Goal: Communication & Community: Answer question/provide support

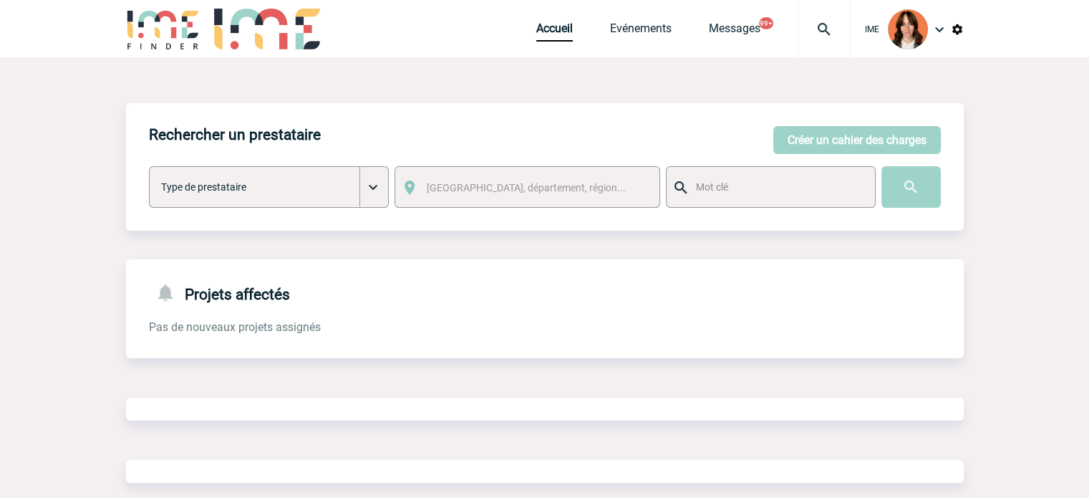
click at [832, 19] on div at bounding box center [824, 28] width 53 height 57
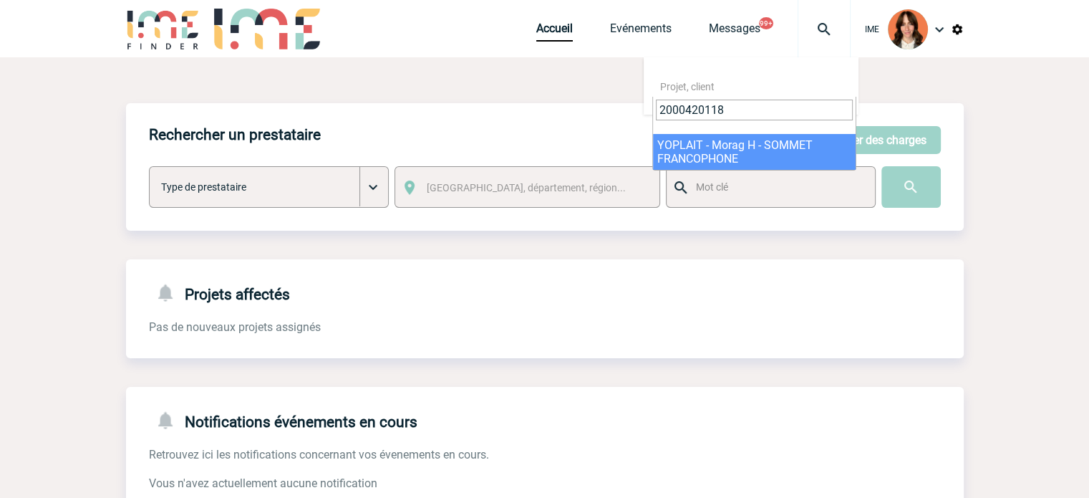
type input "2000420118"
select select "19619"
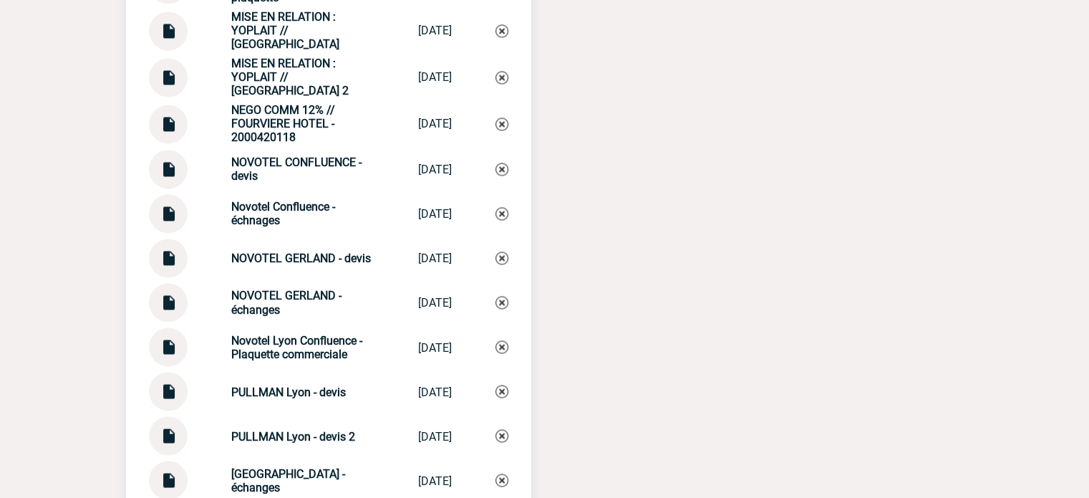
scroll to position [2435, 0]
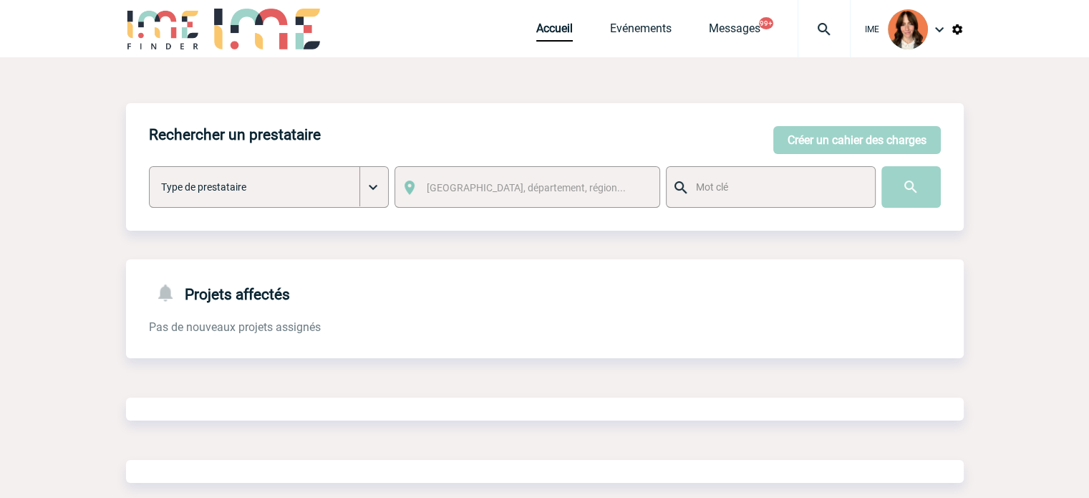
click at [811, 26] on img at bounding box center [825, 29] width 52 height 17
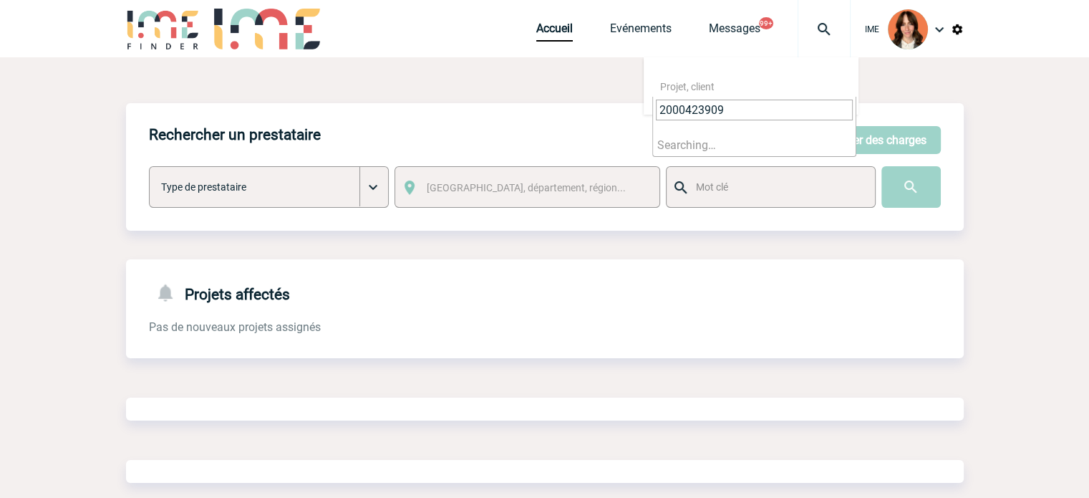
type input "2000423909"
click at [713, 151] on li "Searching…" at bounding box center [754, 145] width 203 height 22
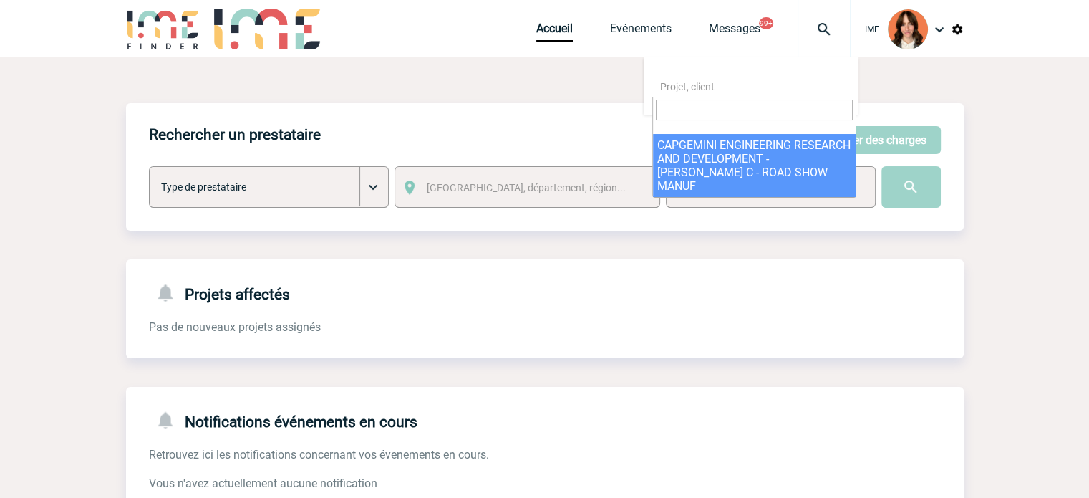
select select "23410"
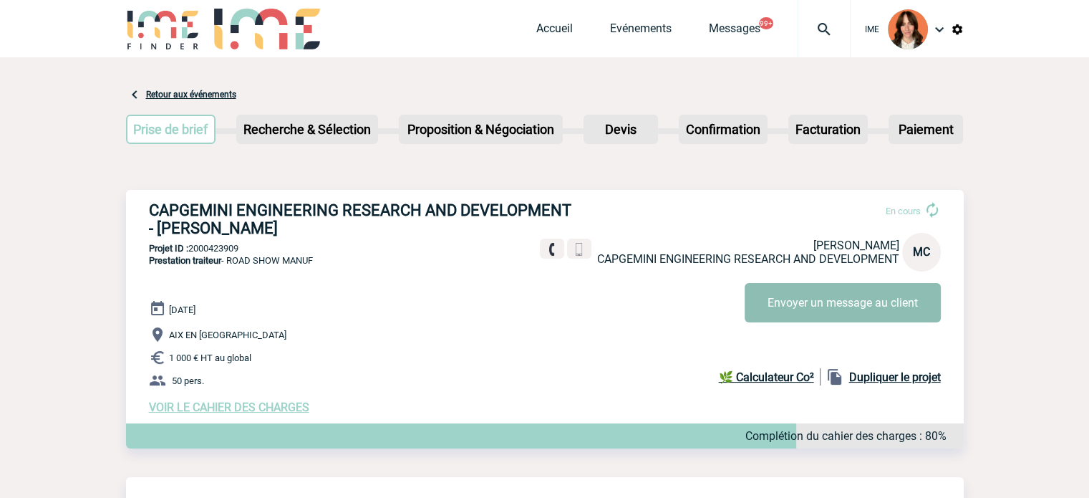
click at [883, 311] on button "Envoyer un message au client" at bounding box center [843, 302] width 196 height 39
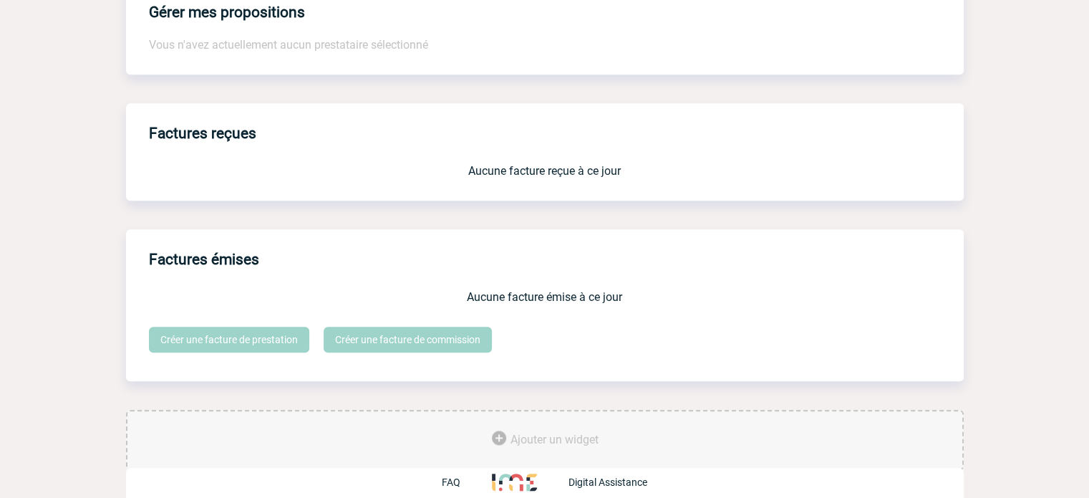
scroll to position [1651, 0]
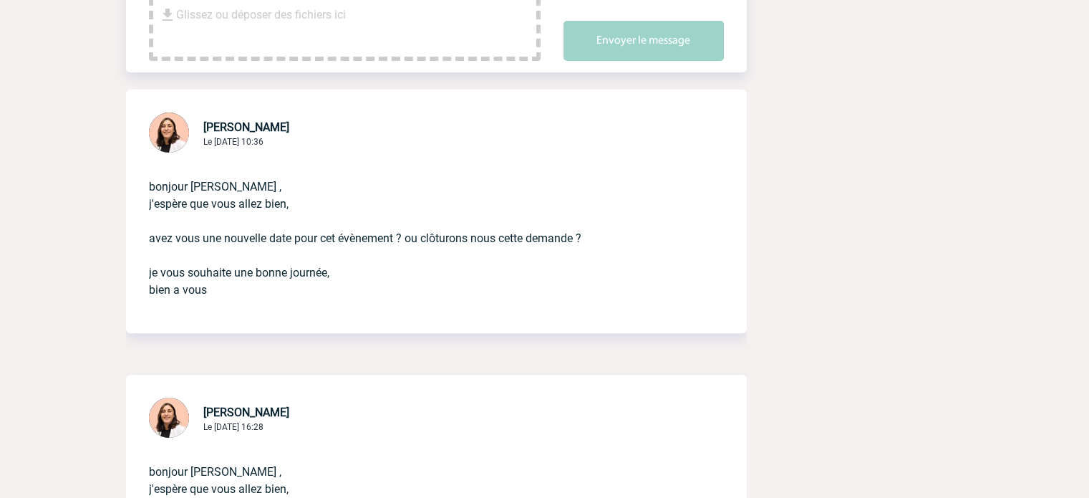
scroll to position [430, 0]
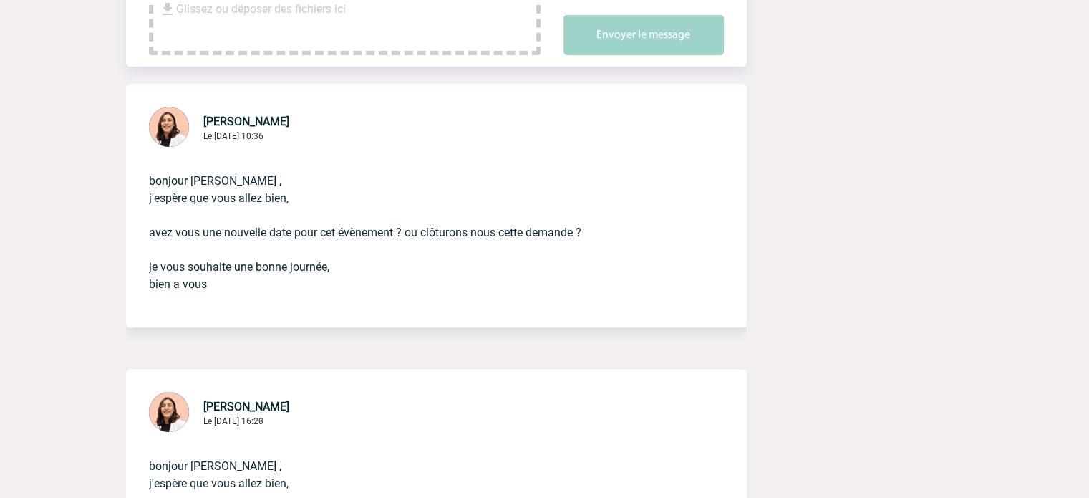
click at [645, 206] on p "bonjour [PERSON_NAME] , j'espère que vous allez bien, avez vous une nouvelle da…" at bounding box center [416, 230] width 535 height 160
